Goal: Communication & Community: Ask a question

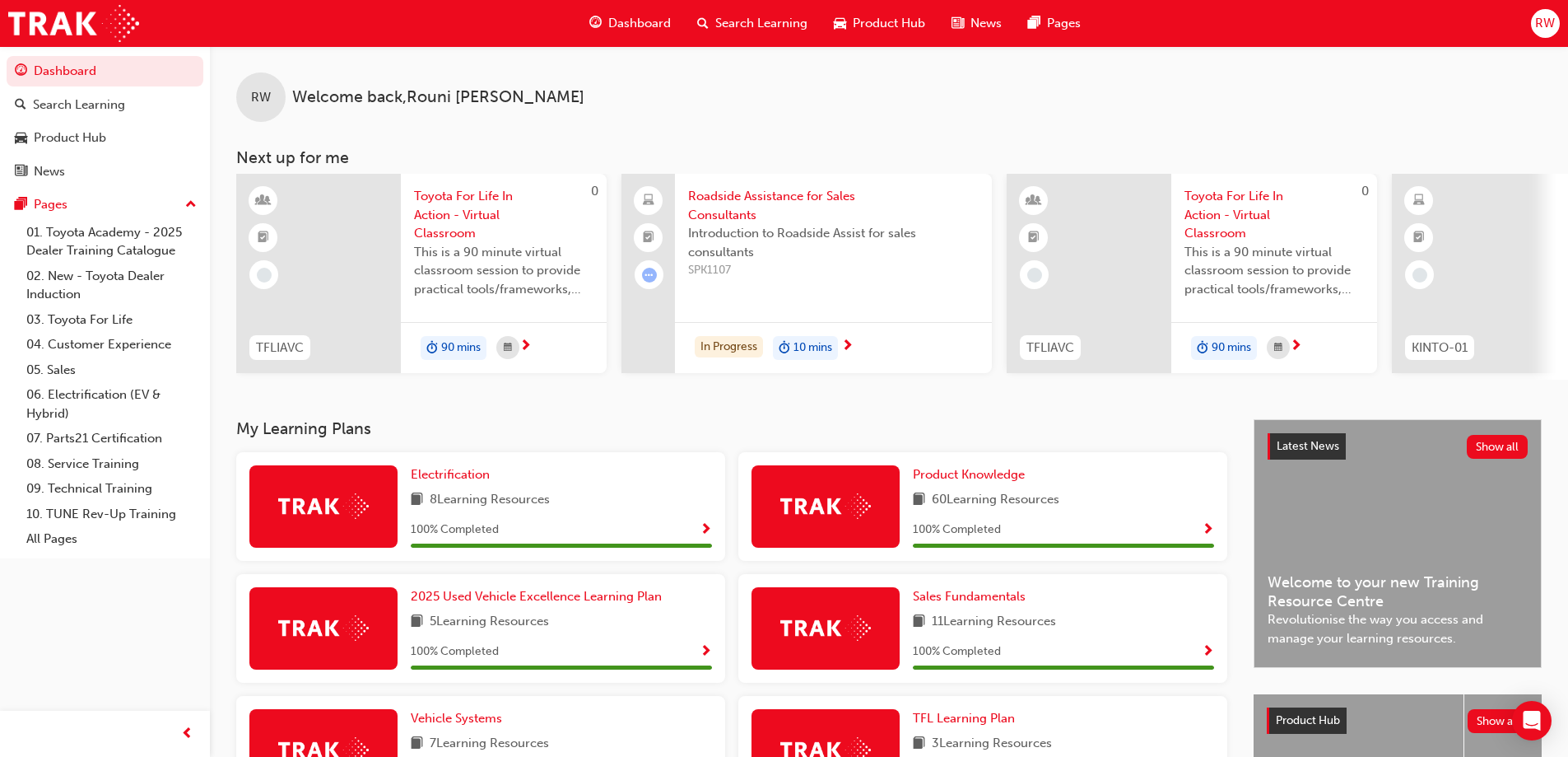
click at [1552, 25] on span "RW" at bounding box center [1545, 23] width 20 height 19
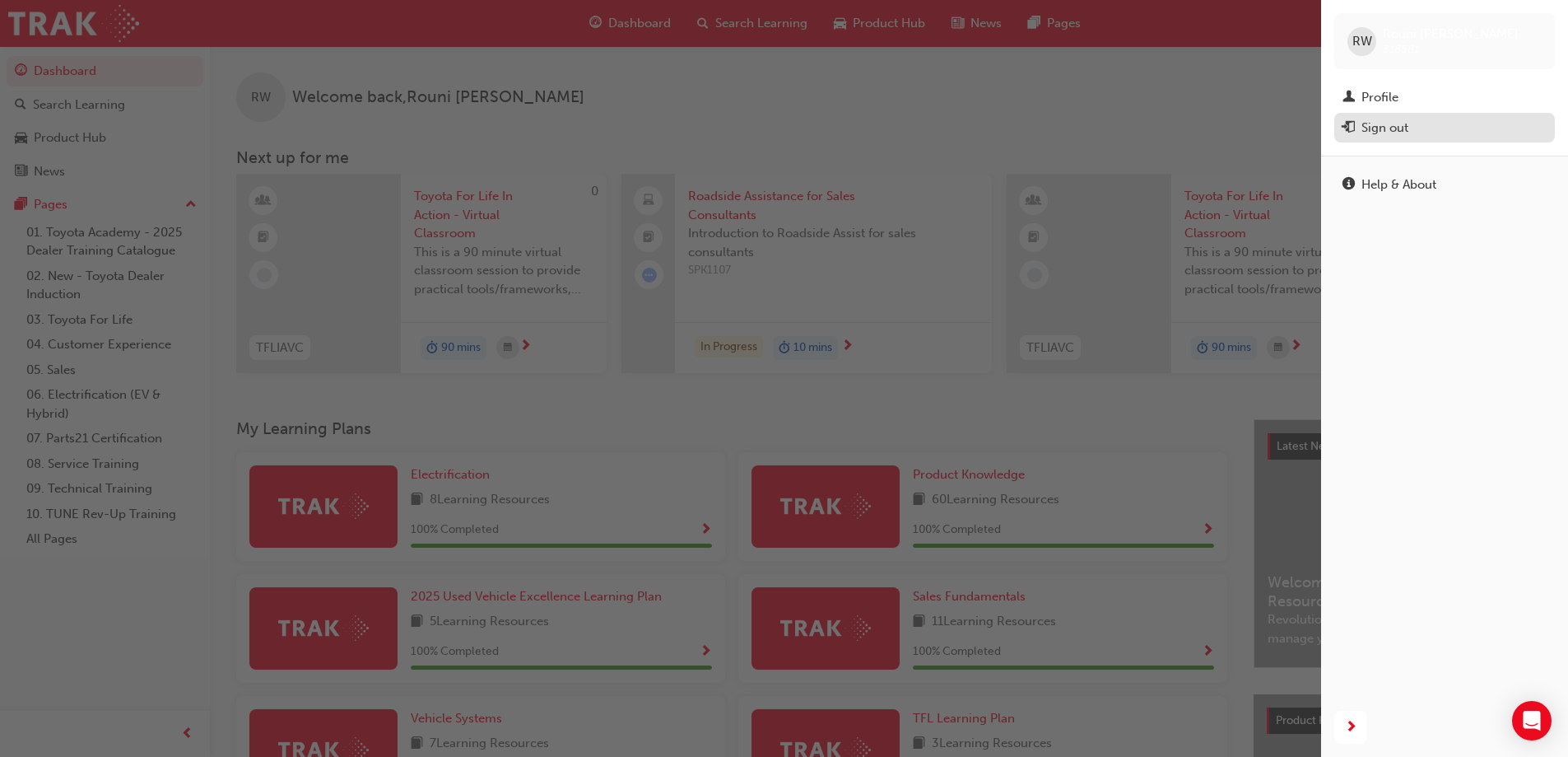
click at [1378, 133] on div "Sign out" at bounding box center [1384, 128] width 47 height 19
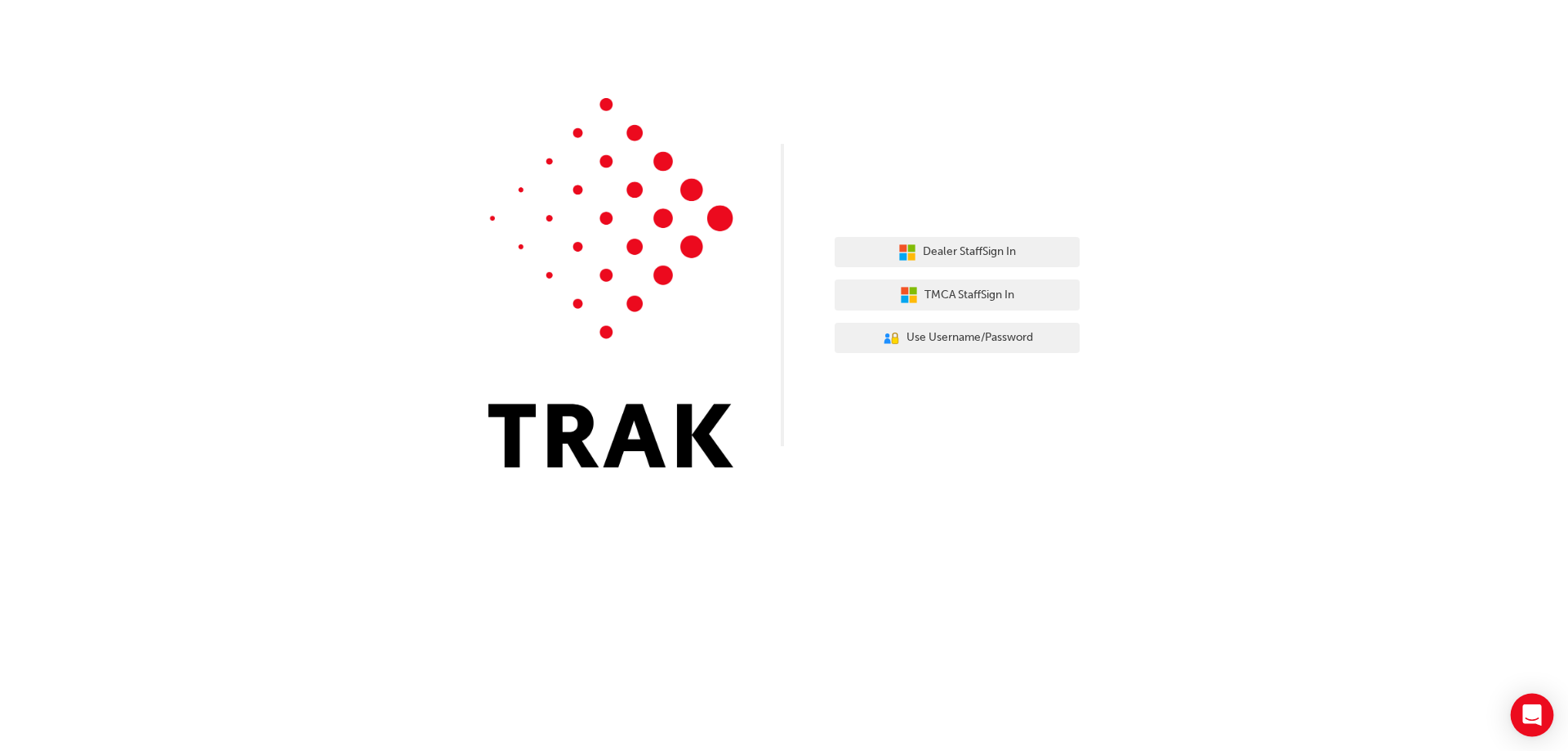
click at [1527, 717] on icon "Open Intercom Messenger" at bounding box center [1532, 714] width 19 height 21
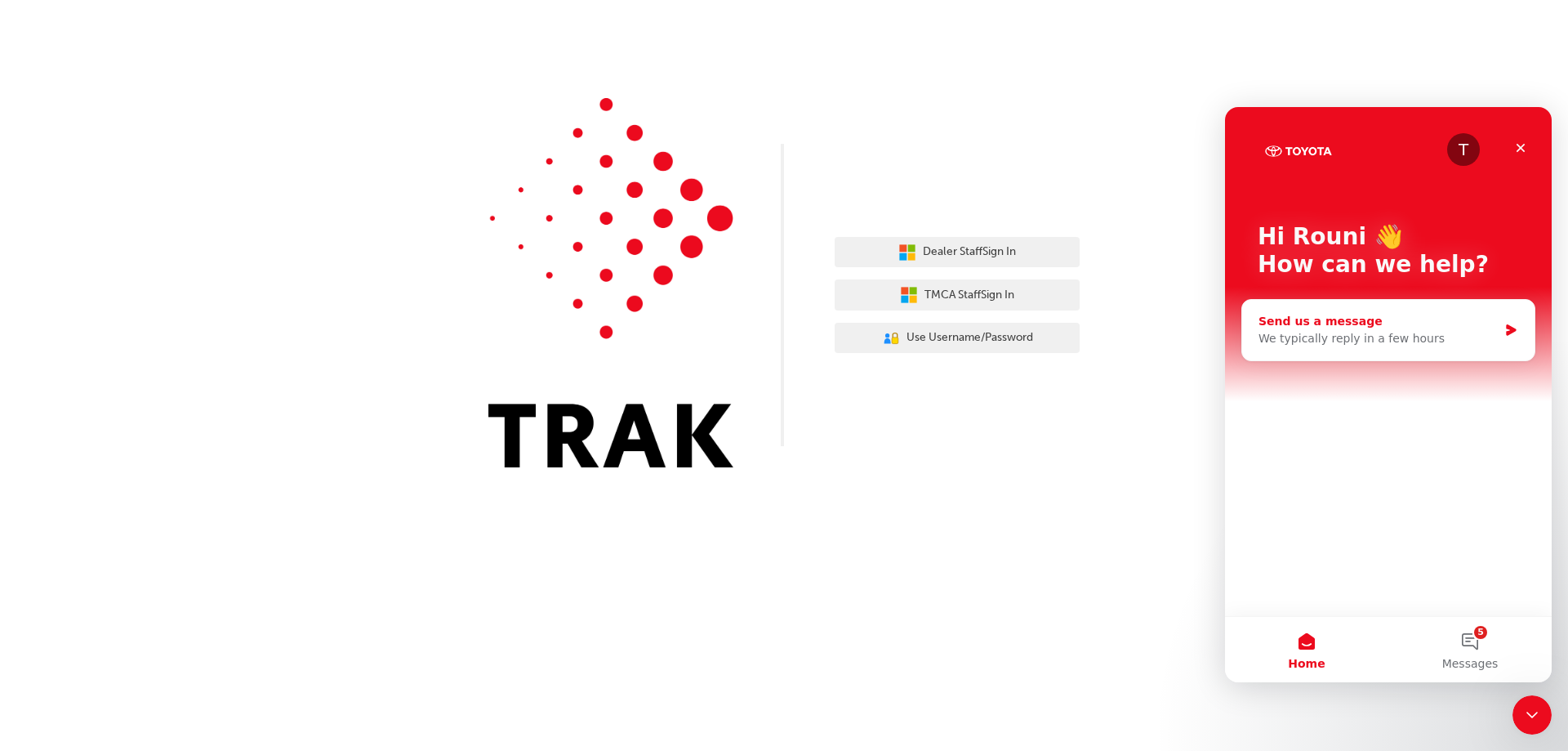
click at [1321, 323] on div "Send us a message" at bounding box center [1378, 321] width 240 height 17
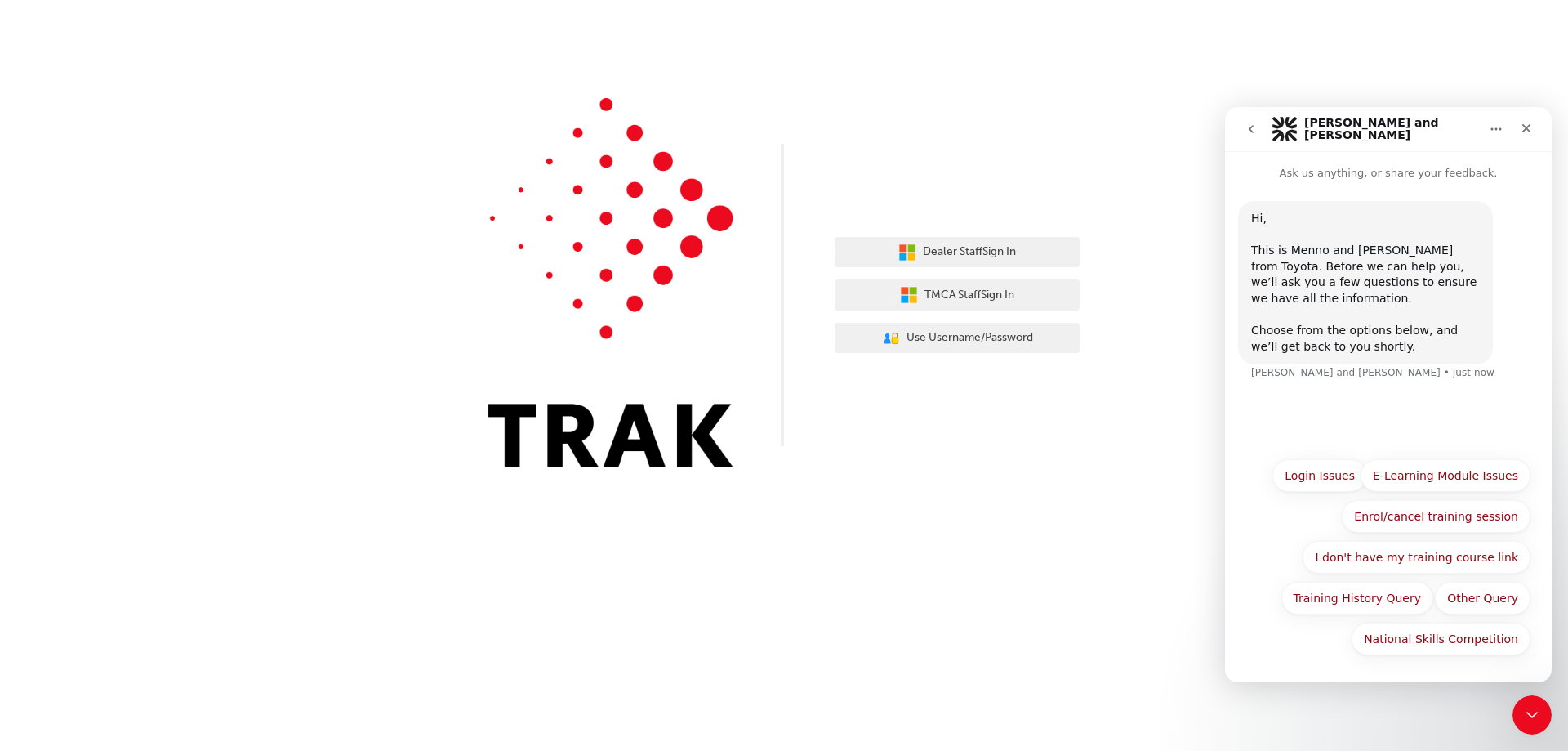
click at [1358, 171] on p "Ask us anything, or share your feedback." at bounding box center [1388, 166] width 326 height 30
click at [1400, 175] on p "Ask us anything, or share your feedback." at bounding box center [1388, 166] width 326 height 30
click at [1376, 171] on p "Ask us anything, or share your feedback." at bounding box center [1388, 166] width 326 height 30
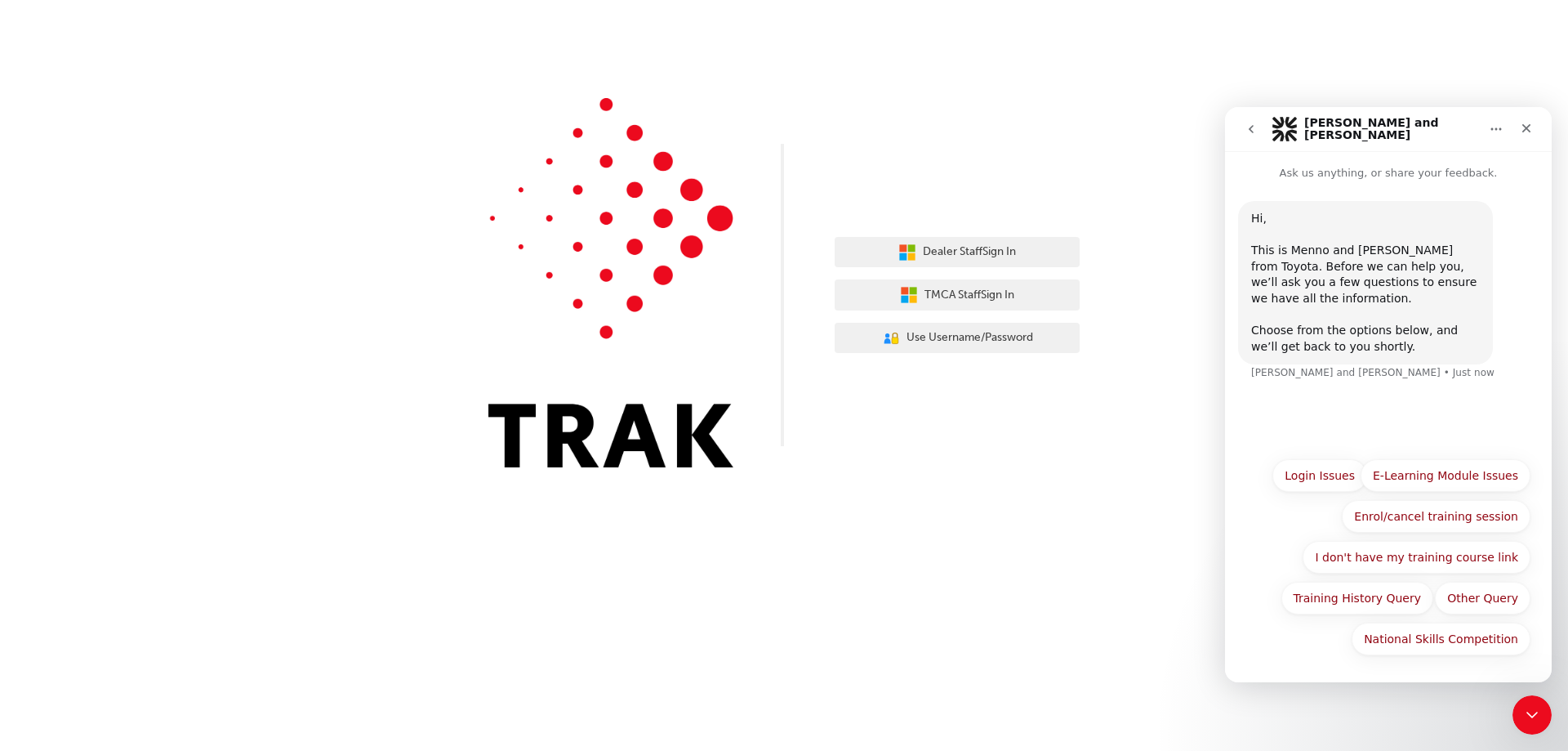
click at [1348, 171] on p "Ask us anything, or share your feedback." at bounding box center [1388, 166] width 326 height 30
click at [1534, 718] on icon "Close Intercom Messenger" at bounding box center [1529, 712] width 20 height 20
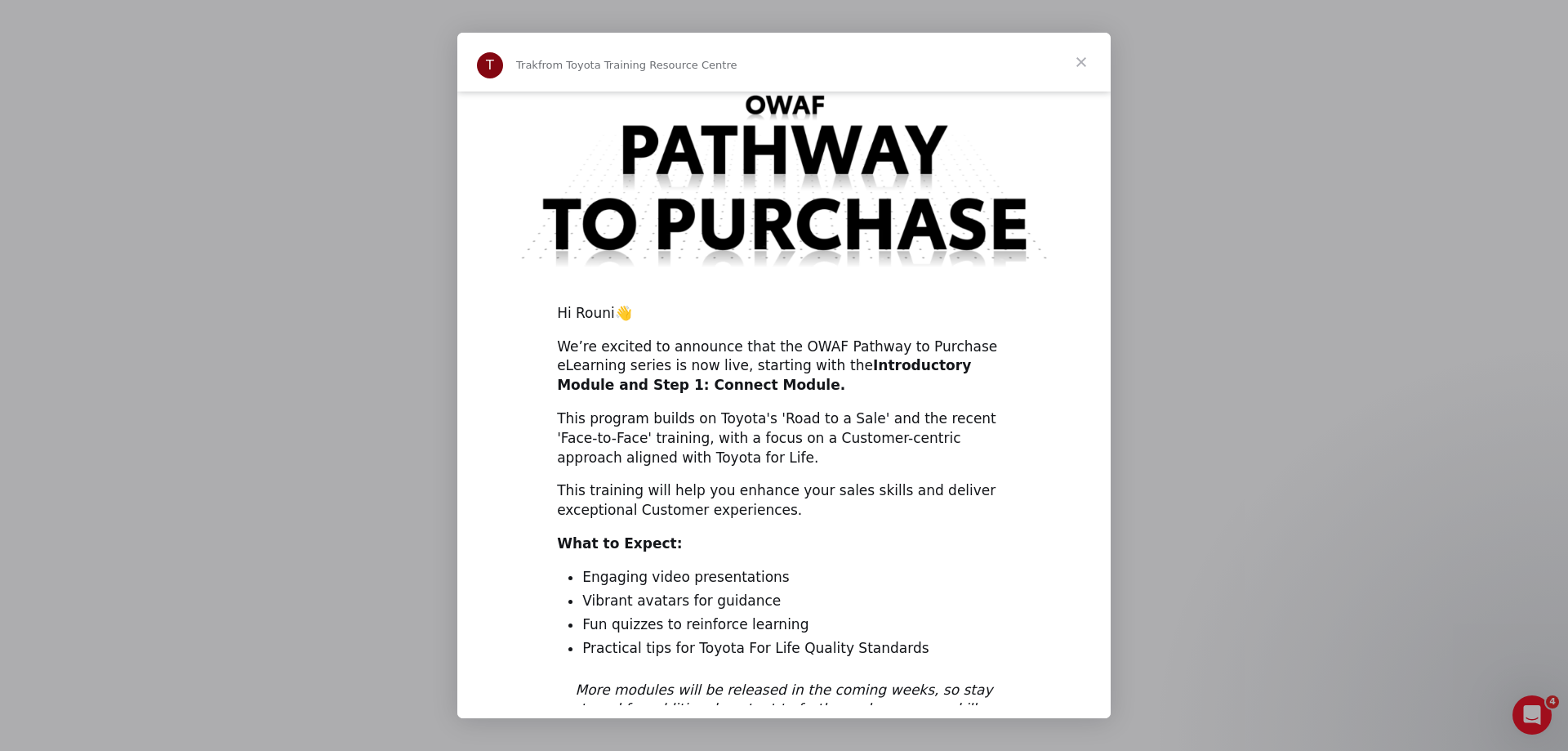
scroll to position [498, 0]
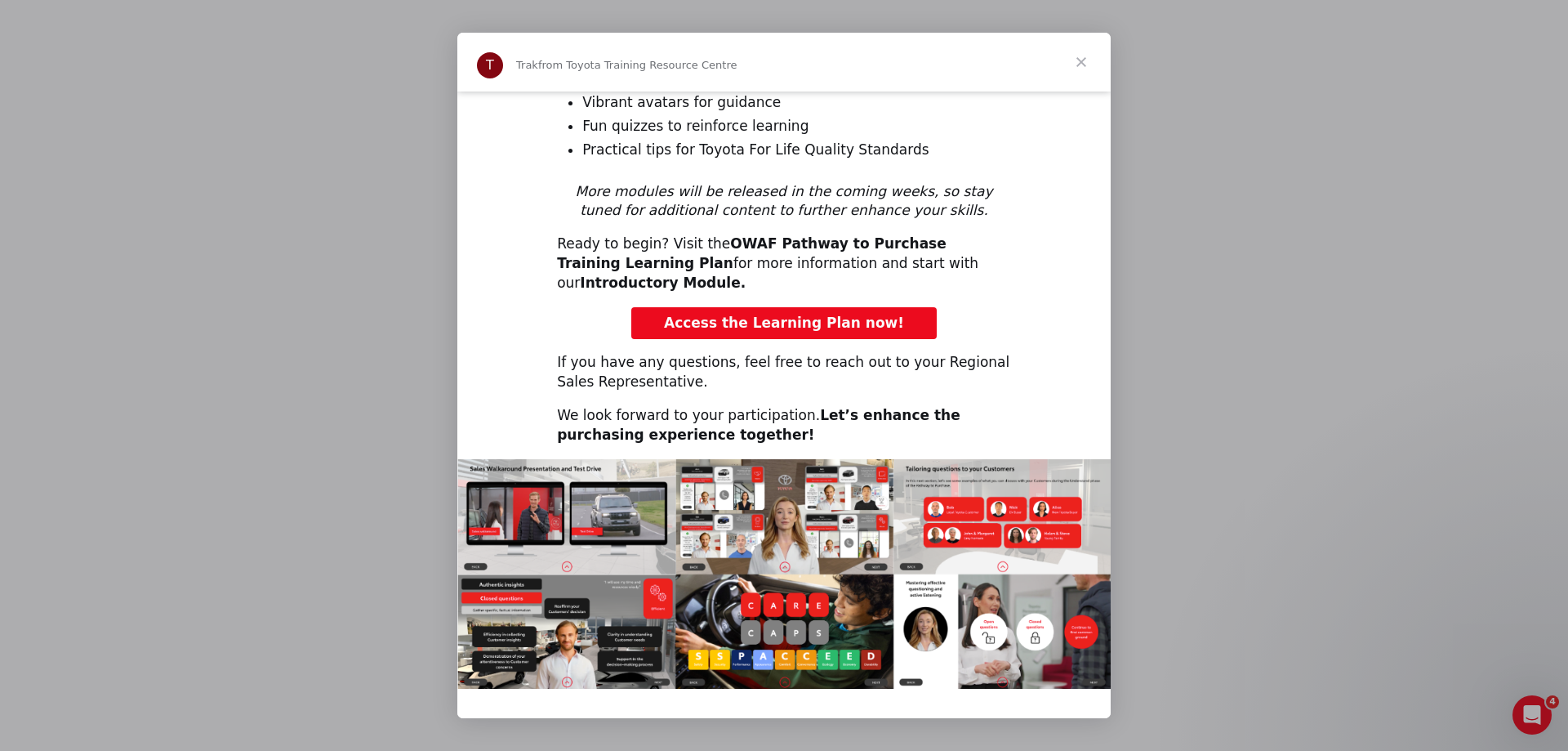
click at [1077, 60] on span "Close" at bounding box center [1081, 62] width 58 height 58
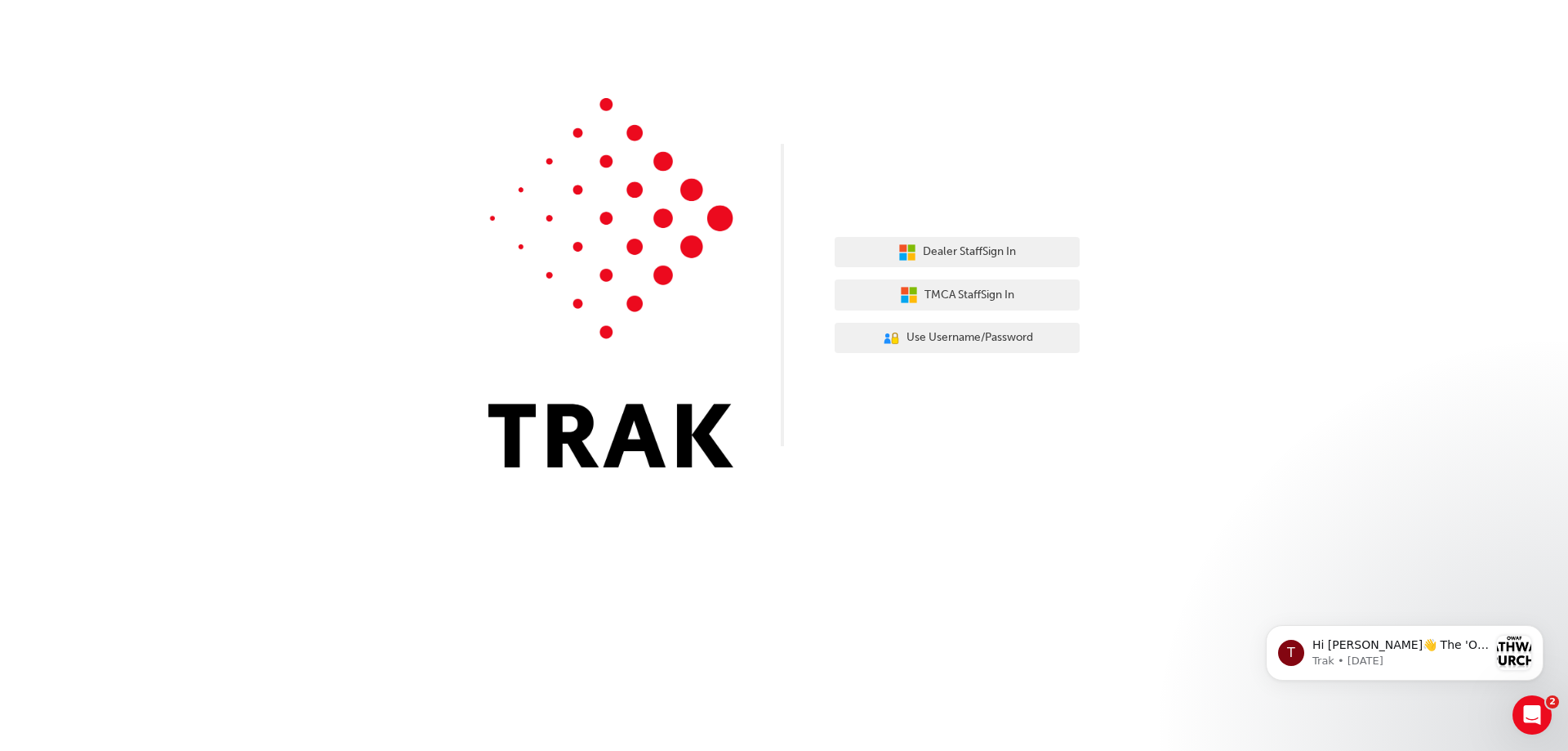
scroll to position [0, 0]
click at [950, 293] on span "TMCA Staff Sign In" at bounding box center [969, 296] width 90 height 19
